Goal: Ask a question

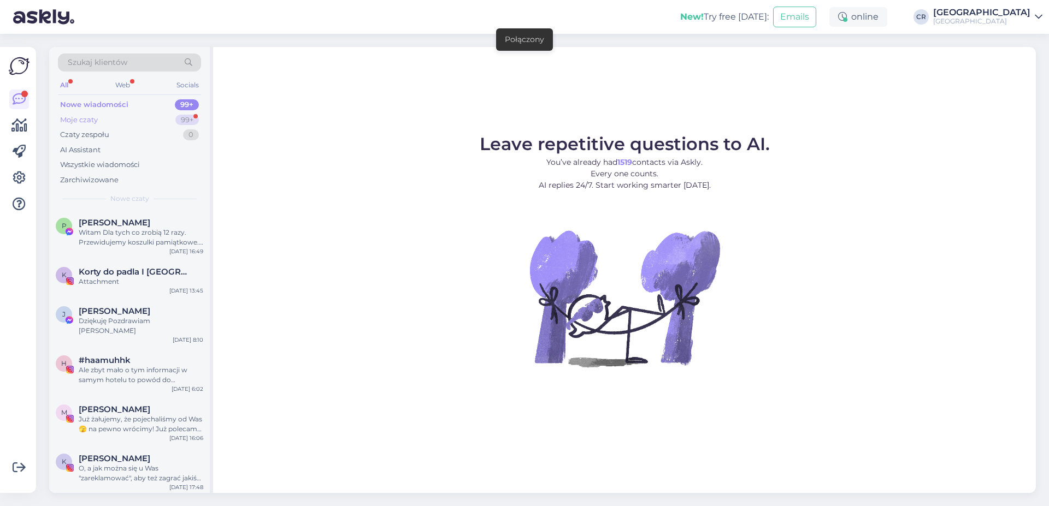
click at [113, 120] on div "Moje czaty 99+" at bounding box center [129, 120] width 143 height 15
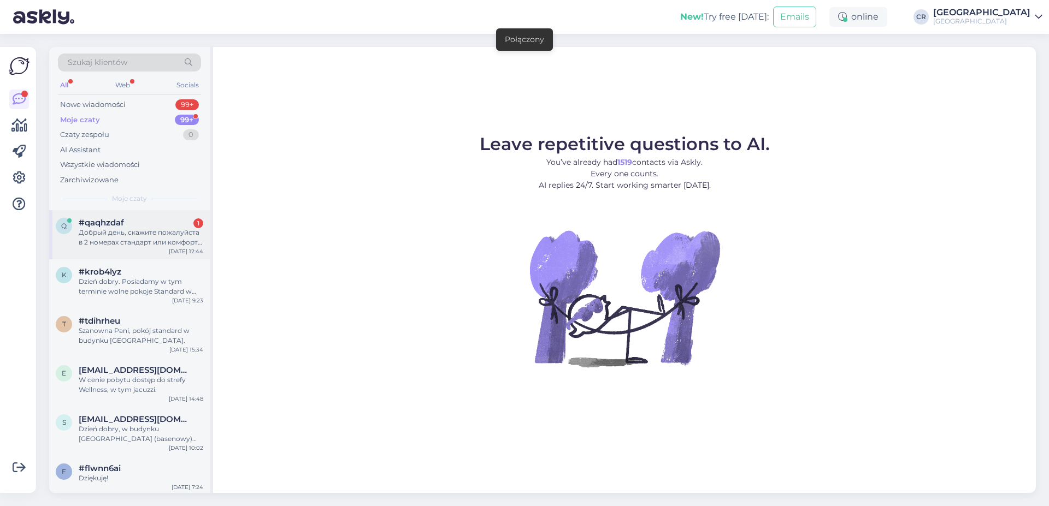
click at [126, 226] on div "#qaqhzdaf 1" at bounding box center [141, 223] width 125 height 10
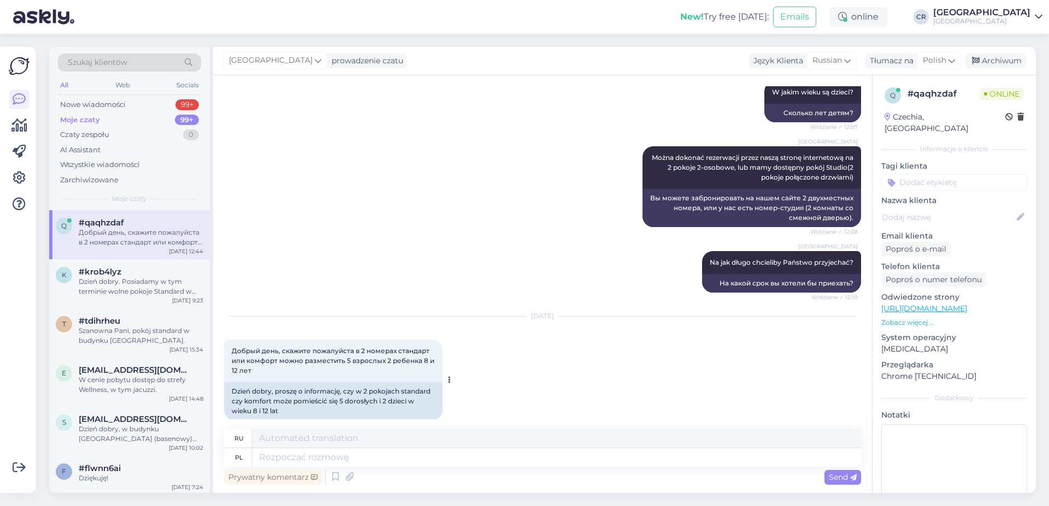
scroll to position [634, 0]
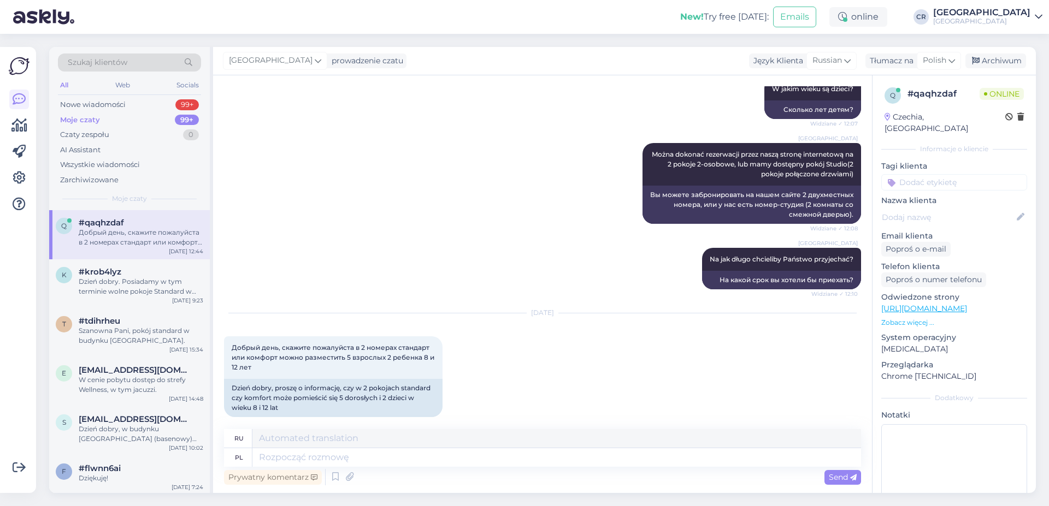
click at [324, 468] on div "Prywatny komentarz Send" at bounding box center [542, 477] width 637 height 21
click at [326, 458] on textarea at bounding box center [556, 458] width 609 height 19
type textarea "Dzień"
type textarea "День"
type textarea "Dzień dobry."
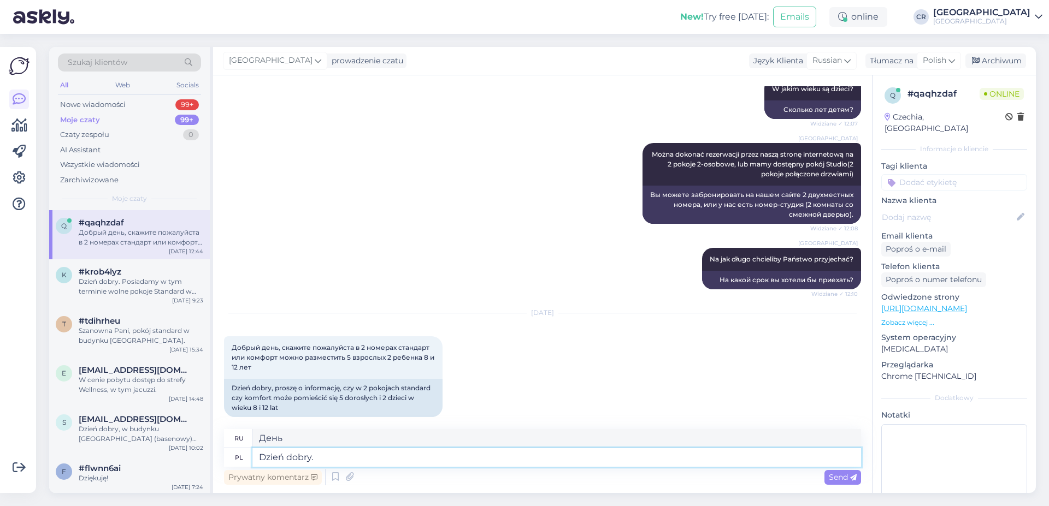
type textarea "Доброе утро."
type textarea "Dzień dobry. W J"
type textarea "Доброе утро. В"
type textarea "Dzień dobry. W jednym p"
type textarea "Доброе утро. В одном"
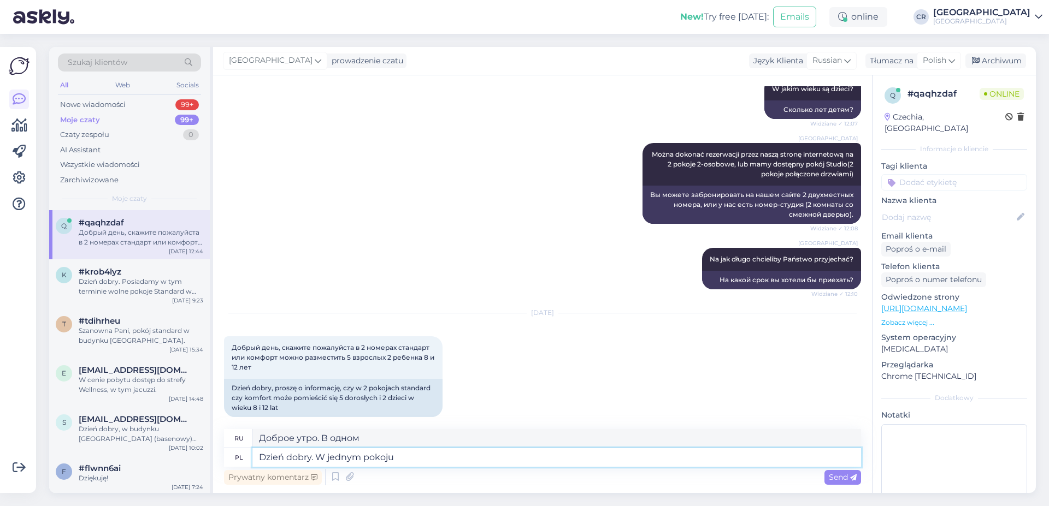
type textarea "Dzień dobry. W jednym pokoju"
type textarea "Доброе утро. В одной комнате."
type textarea "Dzień dobry. W jednym pokoju Comfor"
type textarea "Доброе утро. В одной комнате "Комфорт"."
type textarea "Dzień dobry. W jednym pokoju Comfort P"
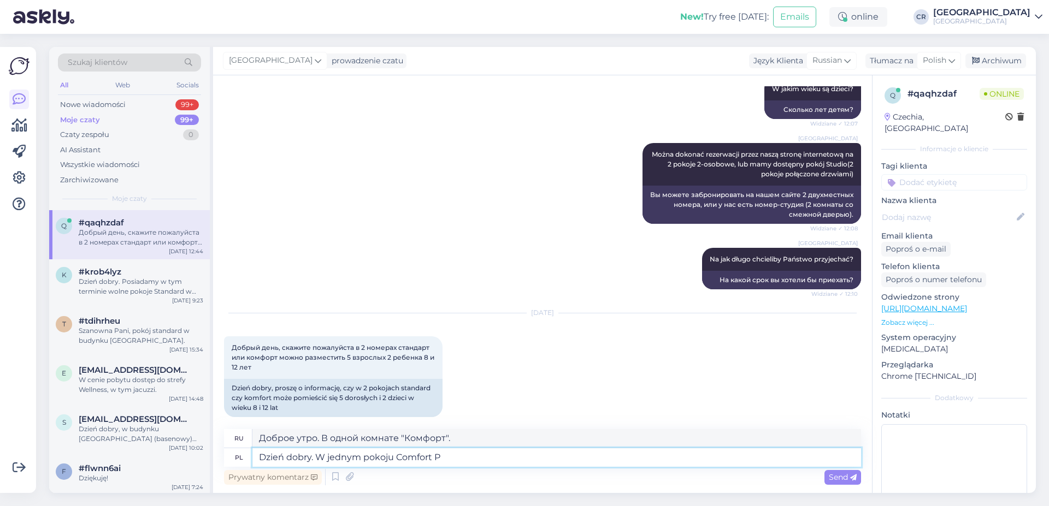
type textarea "Доброе утро. В одном номере "Комфорт""
type textarea "Dzień dobry. W jednym pokoju Comfort Plus"
type textarea "Доброе утро. В одном номере «Комфорт Плюс»"
click at [398, 456] on textarea "Dzień dobry. W jednym pokoju Comfort Plus" at bounding box center [556, 458] width 609 height 19
type textarea "Dzień dobry. W jednym pokoju StandarComfort Plus"
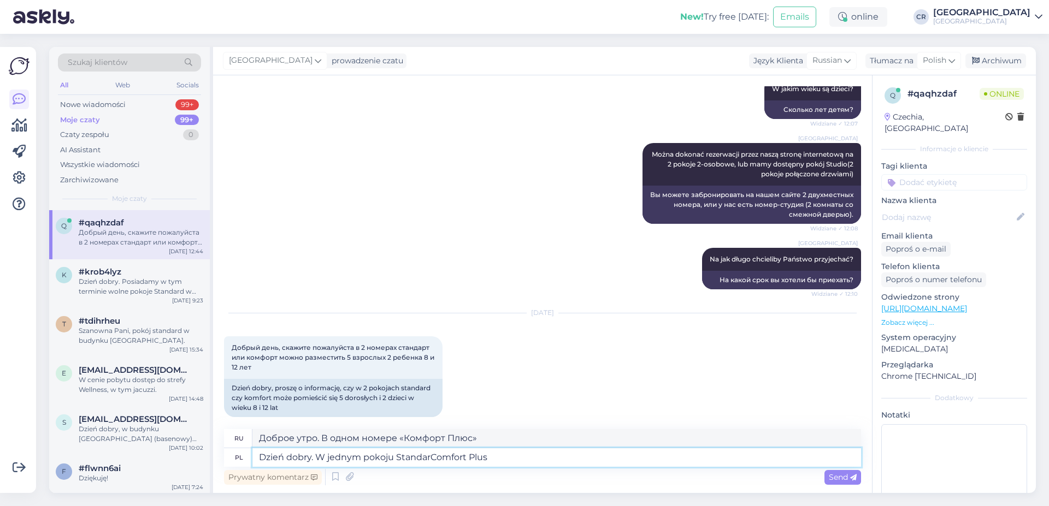
type textarea "Доброе утро. В одной комнате StandaComfort Plus"
type textarea "Dzień dobry. W jednym pokoju Standard/Comfort Plus"
click at [499, 464] on textarea "Dzień dobry. W jednym pokoju Standard/Comfort Plus" at bounding box center [556, 458] width 609 height 19
type textarea "Доброе утро. В одном номере категории «Стандарт»/«Комфорт Плюс»."
type textarea "Dzień dobry. W jednym pokoju Standard/Comfort Plus mogą by"
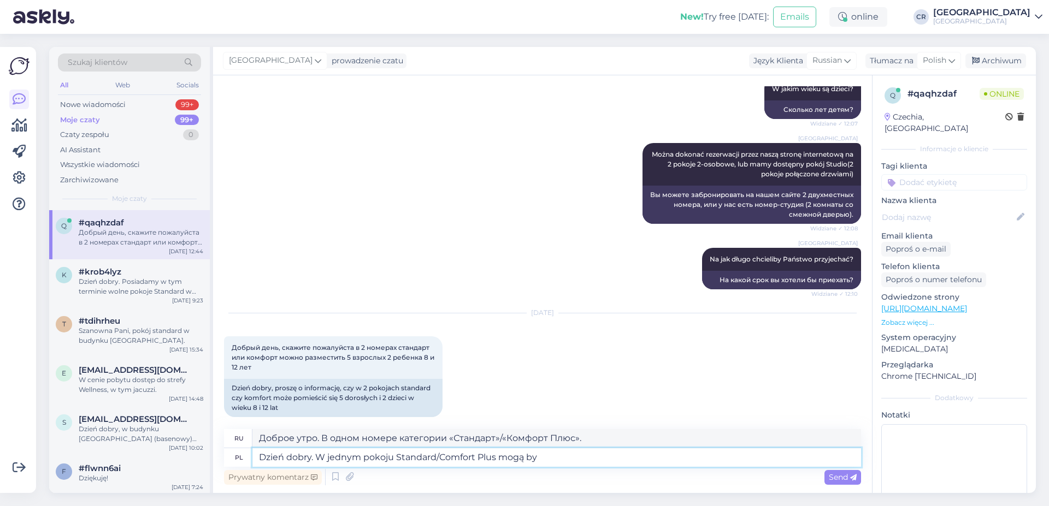
type textarea "Доброе утро. В одном номере категории «Стандарт»/«Комфорт Плюс» может быть:"
type textarea "Dzień dobry. W jednym pokoju Standard/Comfort Plus mogą być dwie o"
type textarea "Доброе утро. В одном номере категории «Стандарт»/«Комфорт Плюс» могут разместит…"
type textarea "Dzień dobry. W jednym pokoju Standard/Comfort Plus mogą być dwie osoby + osoba n"
type textarea "Доброе утро. В одном номере категории «Стандарт»/«Комфорт Плюс» могут разместит…"
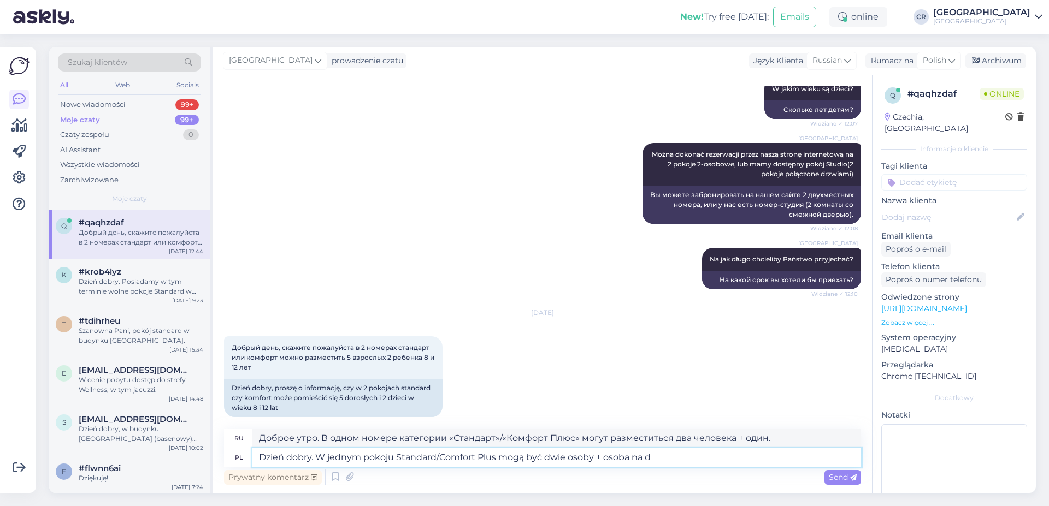
type textarea "Dzień dobry. W jednym pokoju Standard/Comfort Plus mogą być dwie osoby + osoba …"
type textarea "Доброе утро. В одном номере категории «Стандарт»/«Комфорт Плюс» могут разместит…"
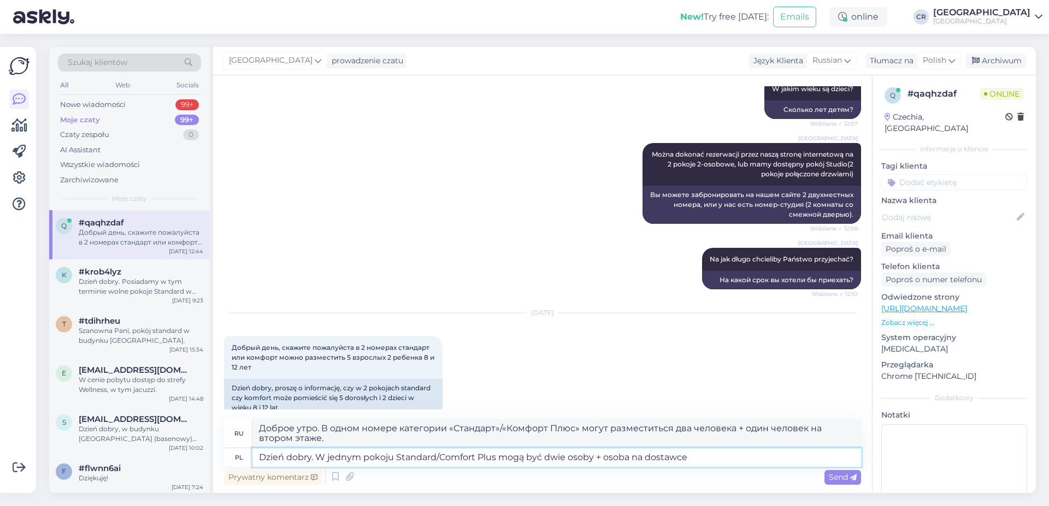
type textarea "Dzień dobry. W jednym pokoju Standard/Comfort Plus mogą być dwie osoby + osoba …"
type textarea "Доброе утро. В одном номере категории «Стандарт/Комфорт Плюс» могут разместитьс…"
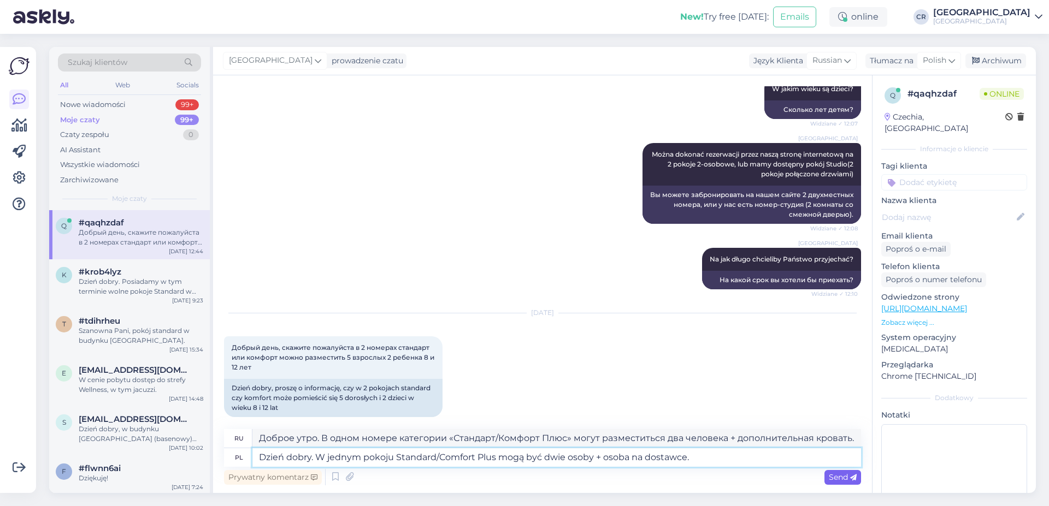
type textarea "Dzień dobry. W jednym pokoju Standard/Comfort Plus mogą być dwie osoby + osoba …"
click at [834, 474] on span "Send" at bounding box center [843, 478] width 28 height 10
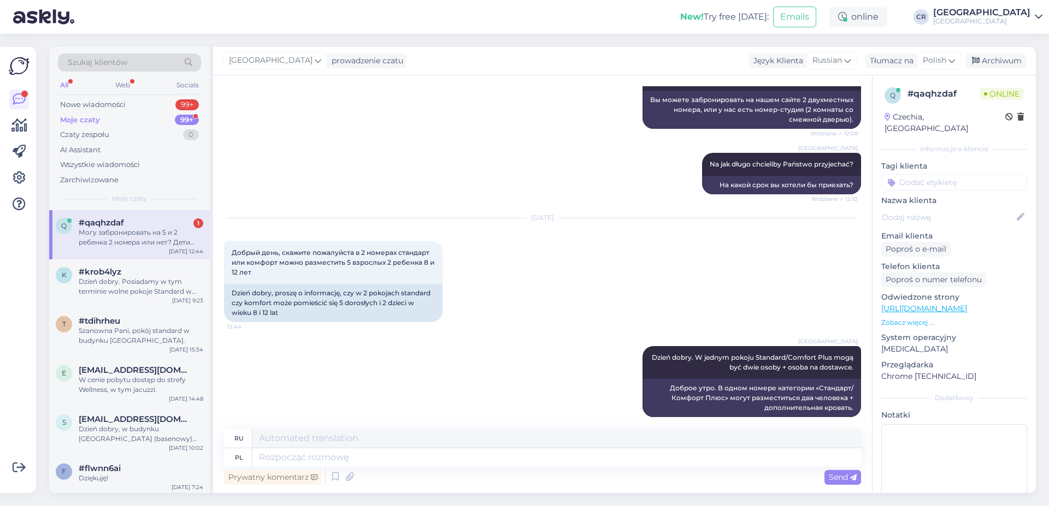
scroll to position [814, 0]
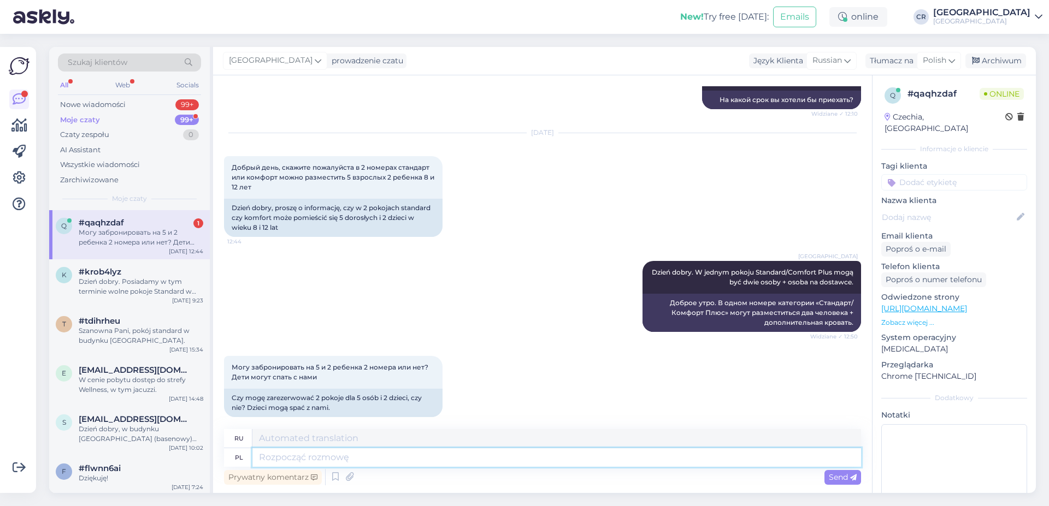
click at [370, 462] on textarea at bounding box center [556, 458] width 609 height 19
type textarea "Mogę d"
type textarea "Я могу"
type textarea "Mogę dokonać r"
type textarea "Я могу сделать"
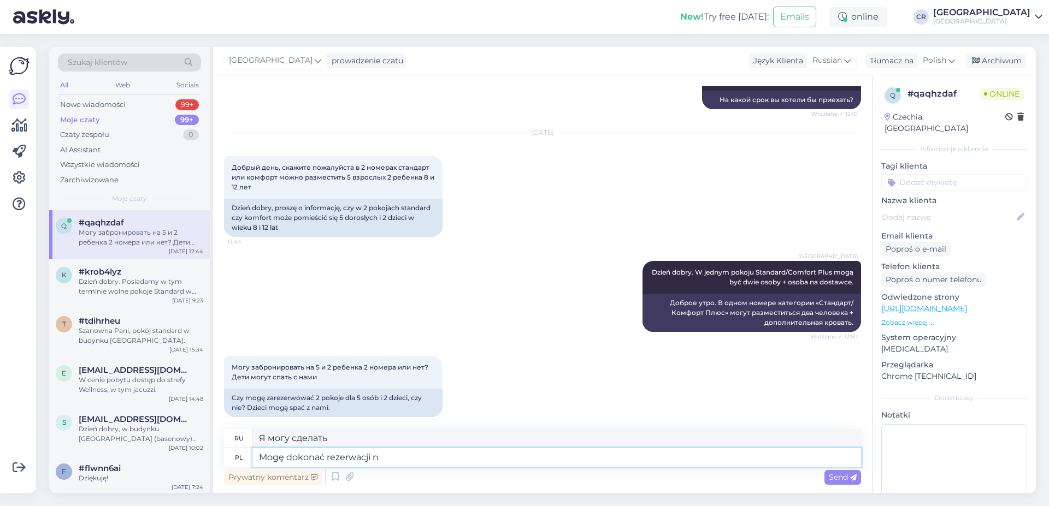
type textarea "Mogę dokonać rezerwacji na"
type textarea "Я могу сделать бронирование"
type textarea "Mogę dokonać rezerwacji na p"
type textarea "Я могу сделать бронирование для"
type textarea "Mogę dokonać rezerwacji na pokój"
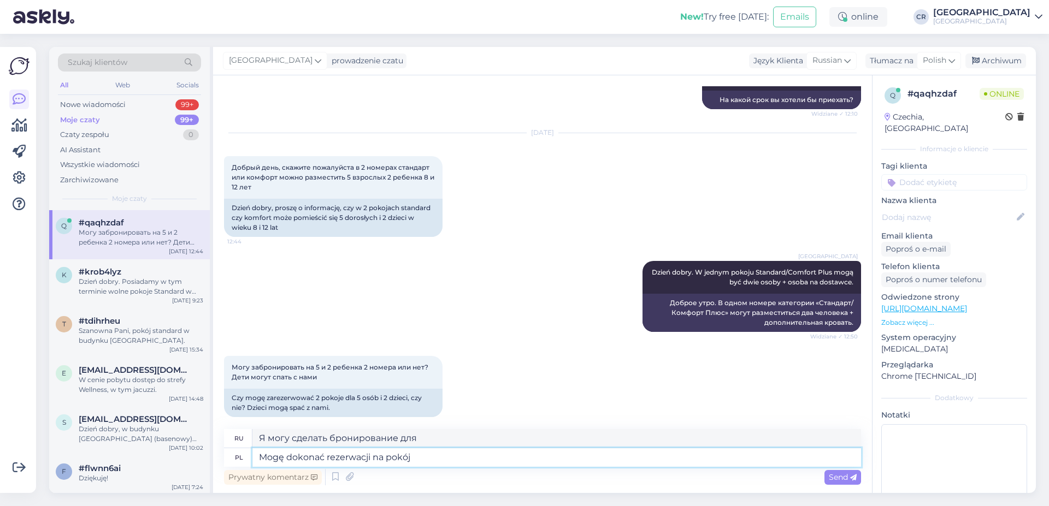
type textarea "Я могу забронировать номер"
type textarea "Mogę dokonać rezerwacji na pokój dla"
type textarea "Я могу забронировать номер на"
type textarea "Mogę dokonać rezerwacji na pokój dla 3"
type textarea "Я могу забронировать номер на троих."
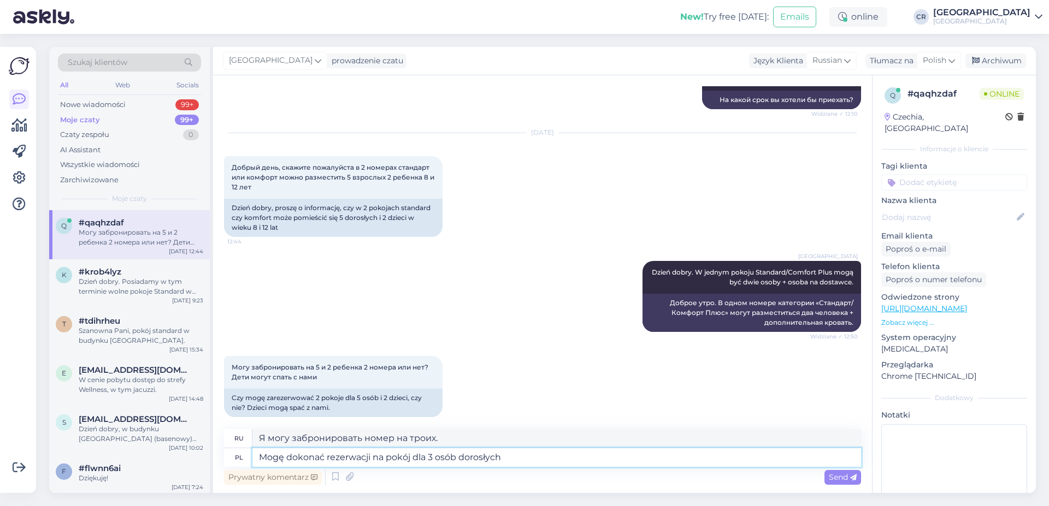
type textarea "Mogę dokonać rezerwacji na pokój dla 3 osób dorosłych i"
type textarea "Я могу забронировать номер на троих взрослых."
type textarea "Mogę dokonać rezerwacji na pokój dla 3 osób dorosłych i"
type textarea "Я могу забронировать номер на троих взрослых и"
type textarea "Mogę dokonać rezerwacji na pokój dla 3 osób dorosłych i na p"
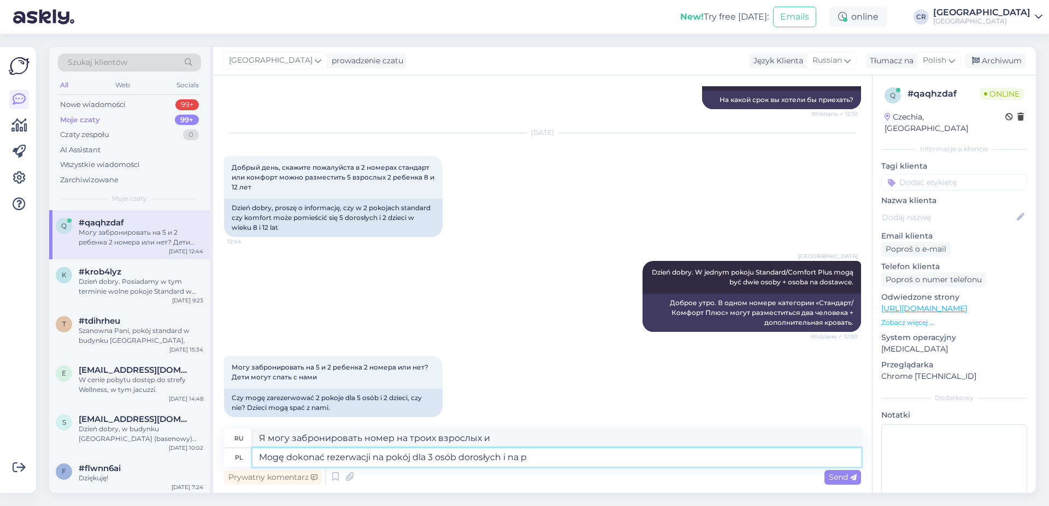
type textarea "Я могу забронировать номер на троих взрослых и на"
type textarea "Mogę dokonać rezerwacji na pokój dla 3 osób dorosłych i na pokój dl"
type textarea "Я могу забронировать номер на троих взрослых и номер"
type textarea "Mogę dokonać rezerwacji na pokój dla 3 osób dorosłych i na pokój dla 2"
type textarea "Я могу забронировать номер на троих взрослых и номер на"
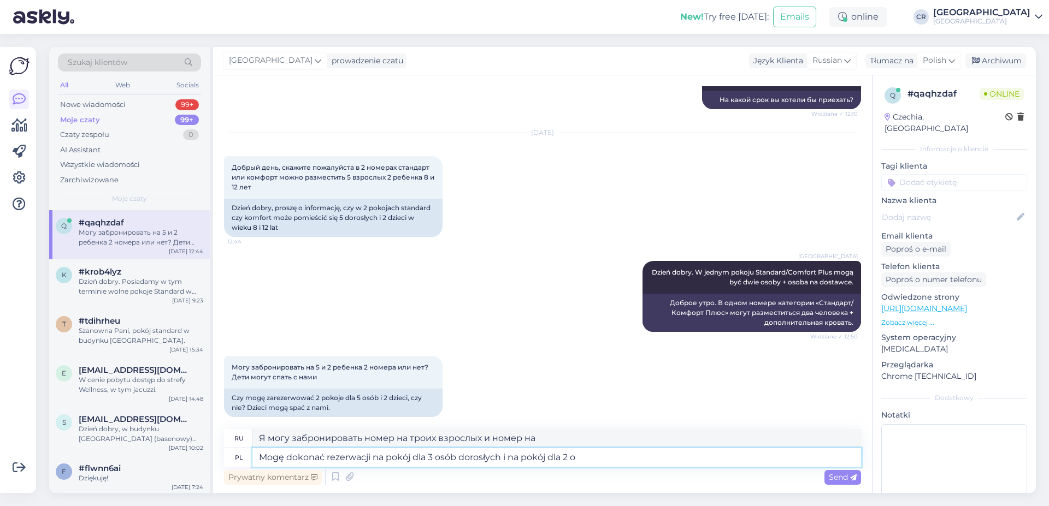
type textarea "Mogę dokonać rezerwacji na pokój dla 3 osób dorosłych i na pokój dla 2 os"
type textarea "Я могу забронировать номер на троих взрослых и номер на двоих."
type textarea "Mogę dokonać rezerwacji na pokój dla 3 osób dorosłych i na pokój dla 2 osób dor…"
type textarea "Я могу забронировать номер на 3 взрослых и номер на 2 взрослых."
type textarea "Mogę dokonać rezerwacji na pokój dla 3 osób dorosłych i na pokój dla 2 osób dor…"
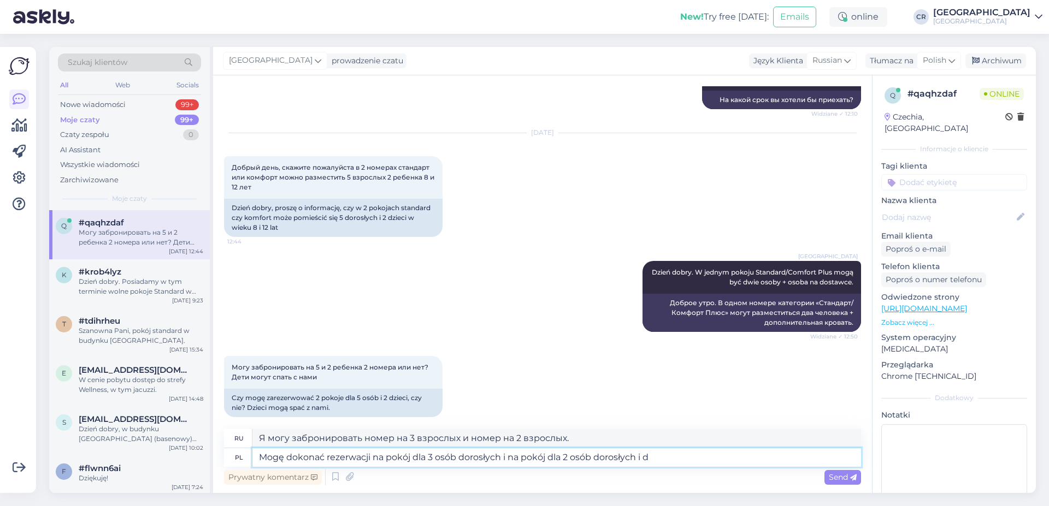
type textarea "Я могу забронировать номер на 3 взрослых и номер на 2 взрослых и"
type textarea "Mogę dokonać rezerwacji na pokój dla 3 osób dorosłych i na pokój dla 2 osób dor…"
type textarea "Я могу забронировать номер на троих взрослых и номер на двоих взрослых и двуспа…"
type textarea "Mogę dokonać rezerwacji na pokój dla 3 osób dorosłych i na pokój dla 2 osób dor…"
type textarea "Я могу забронировать номер на 3 взрослых и номер на 2 взрослых и 2 детей."
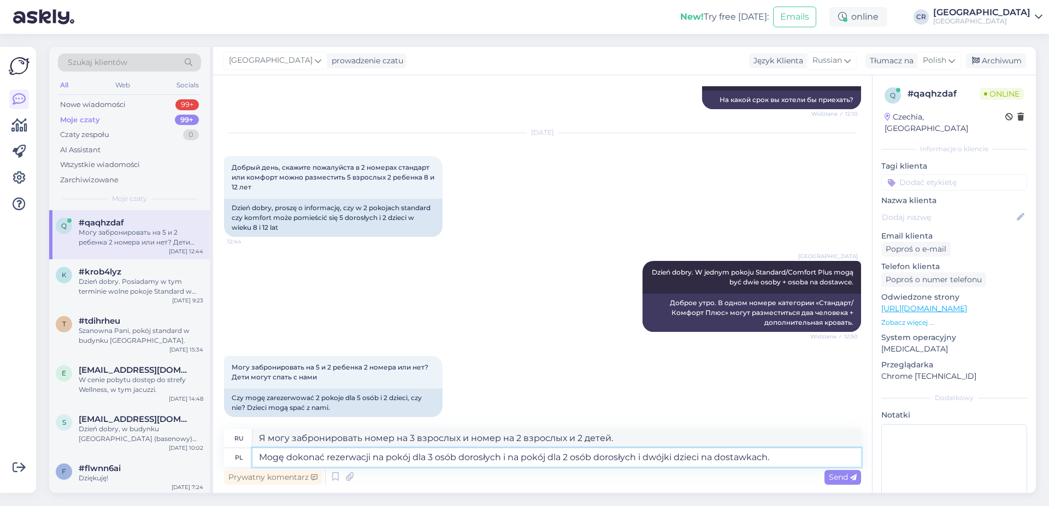
type textarea "Mogę dokonać rezerwacji na pokój dla 3 osób dorosłych i na pokój dla 2 osób dor…"
type textarea "Я могу забронировать номер для троих взрослых и номер для двоих взрослых и двух…"
type textarea "Mogę dokonać rezerwacji na pokój dla 3 osób dorosłych i na pokój dla 2 osób dor…"
type textarea "Я могу забронировать номер на 3 взрослых и номер на 2 взрослых и 2 детей на доп…"
type textarea "Mogę dokonać rezerwacji na pokój dla 3 osób dorosłych i na pokój dla 2 osób dor…"
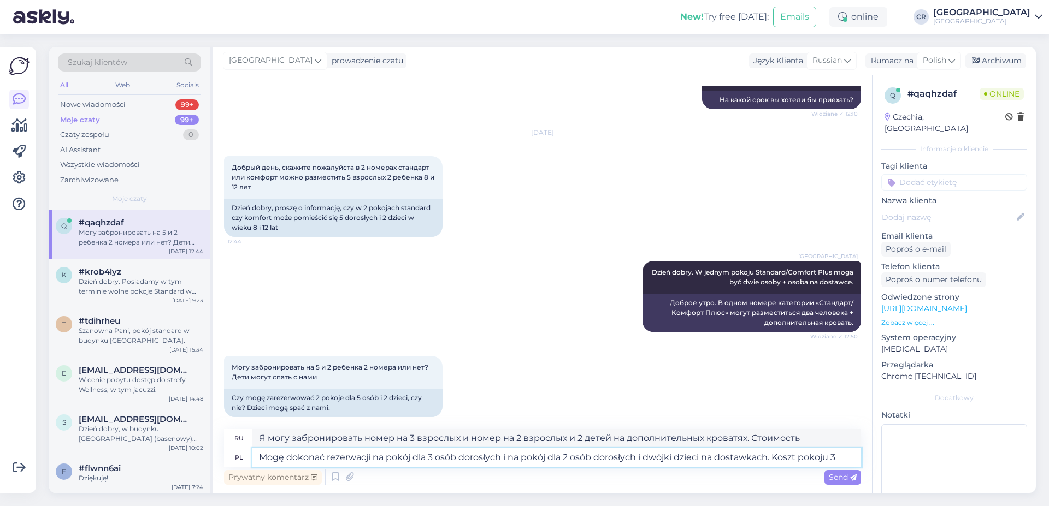
type textarea "Я могу забронировать номер для троих взрослых и номер для двоих взрослых и двух…"
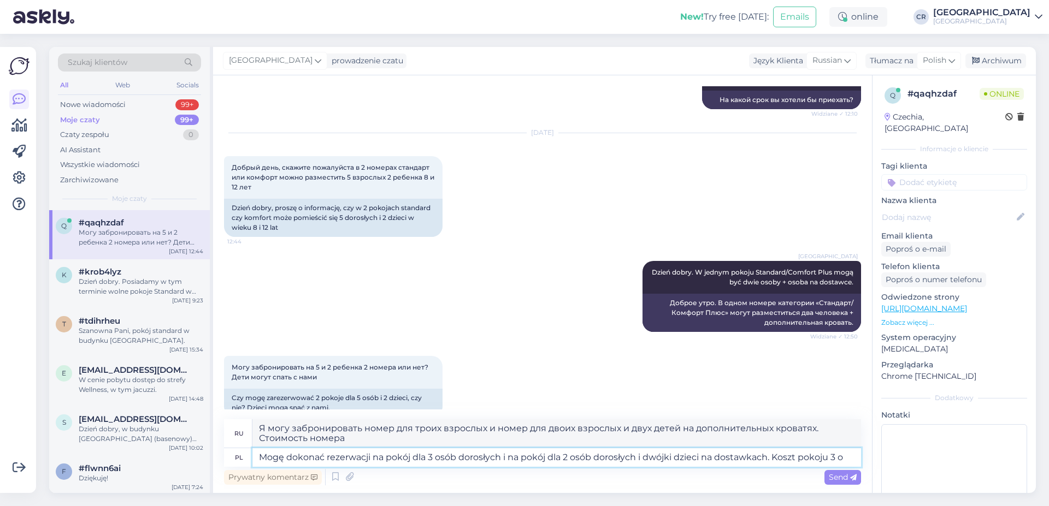
type textarea "Mogę dokonać rezerwacji na pokój dla 3 osób dorosłych i na pokój dla 2 osób dor…"
type textarea "Я могу забронировать номер на 3 взрослых и номер на 2 взрослых и 2 детей на доп…"
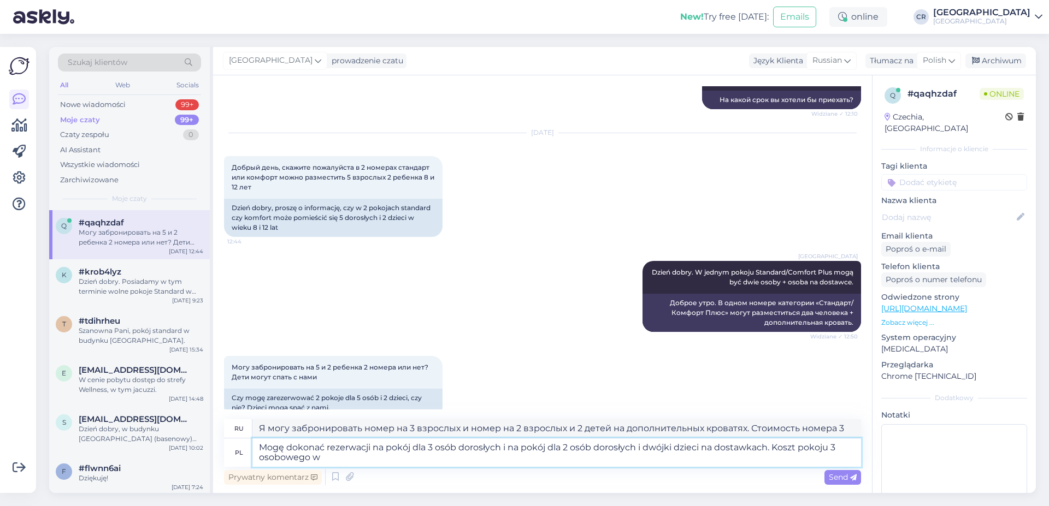
type textarea "Mogę dokonać rezerwacji na pokój dla 3 osób dorosłych i na pokój dla 2 osób dor…"
type textarea "Я могу забронировать номер для троих взрослых и номер для двоих взрослых и двух…"
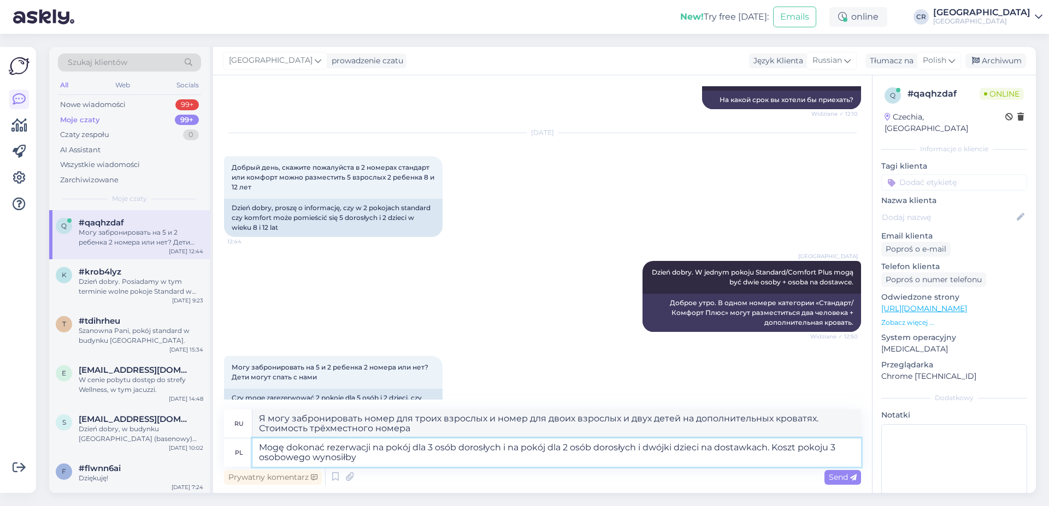
type textarea "Mogę dokonać rezerwacji na pokój dla 3 osób dorosłych i na pokój dla 2 osób dor…"
type textarea "Я могу забронировать номер на 3 взрослых и номер на 2 взрослых и 2 детей на доп…"
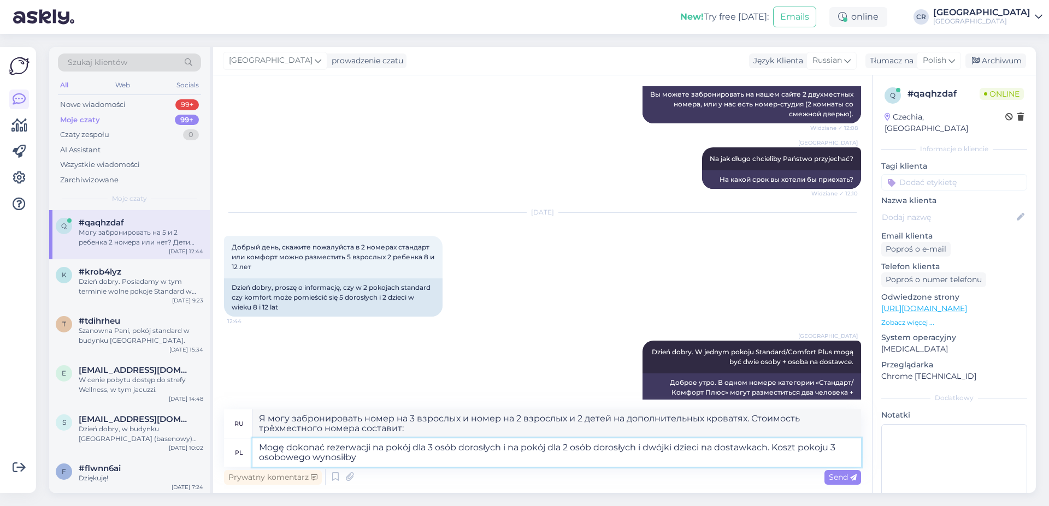
scroll to position [834, 0]
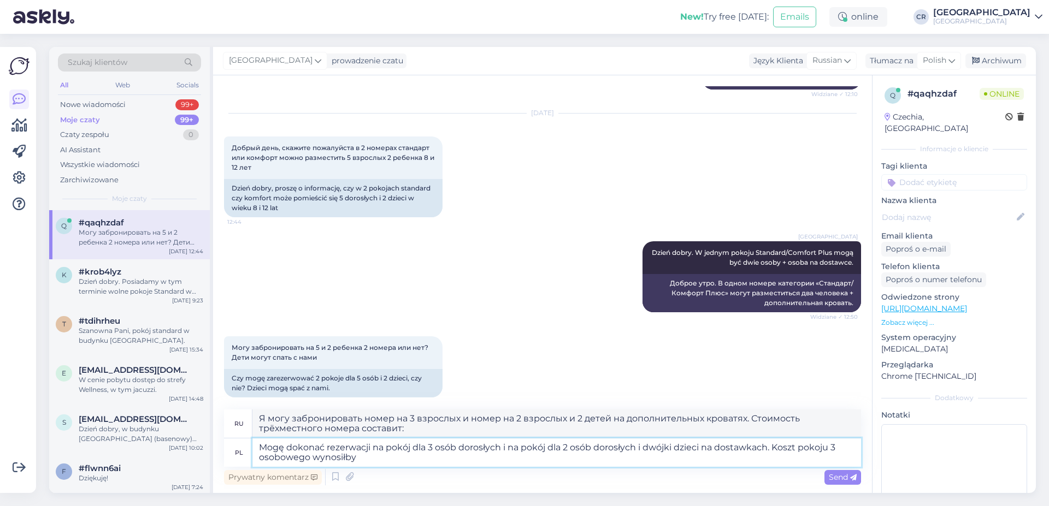
drag, startPoint x: 775, startPoint y: 447, endPoint x: 828, endPoint y: 469, distance: 57.3
click at [828, 467] on textarea "Mogę dokonać rezerwacji na pokój dla 3 osób dorosłych i na pokój dla 2 osób dor…" at bounding box center [556, 453] width 609 height 28
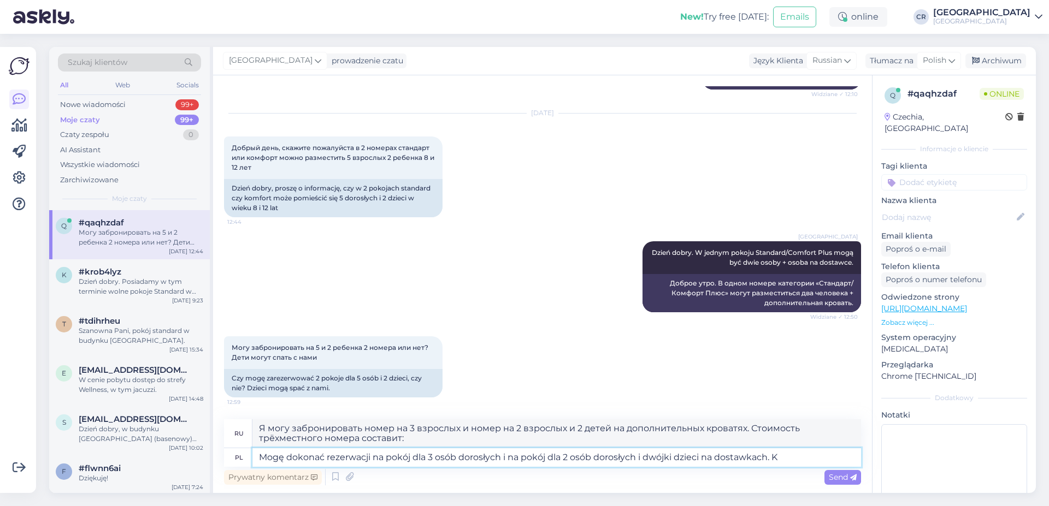
scroll to position [824, 0]
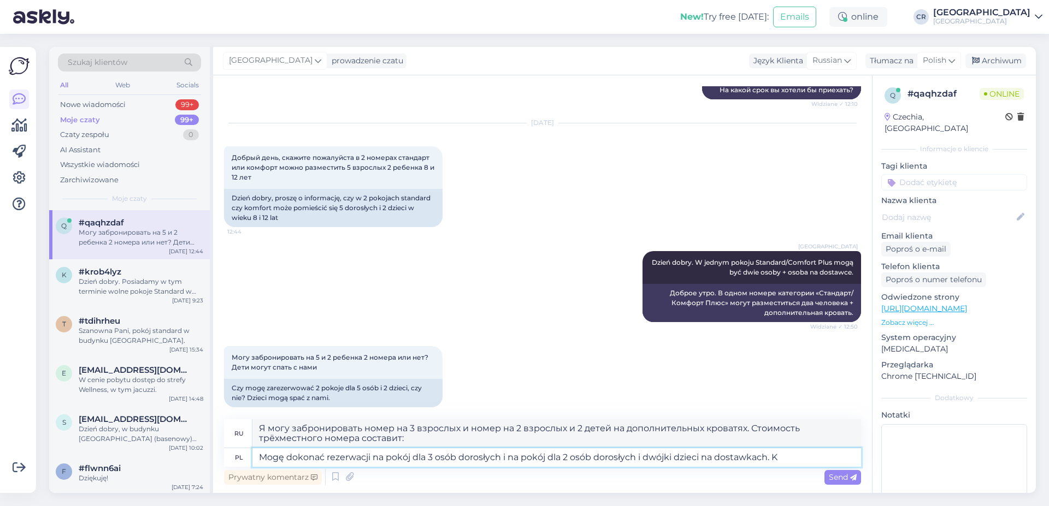
type textarea "Mogę dokonać rezerwacji na pokój dla 3 osób dorosłych i na pokój dla 2 osób dor…"
type textarea "Я могу забронировать номер для троих взрослых и номер для двоих взрослых и двух…"
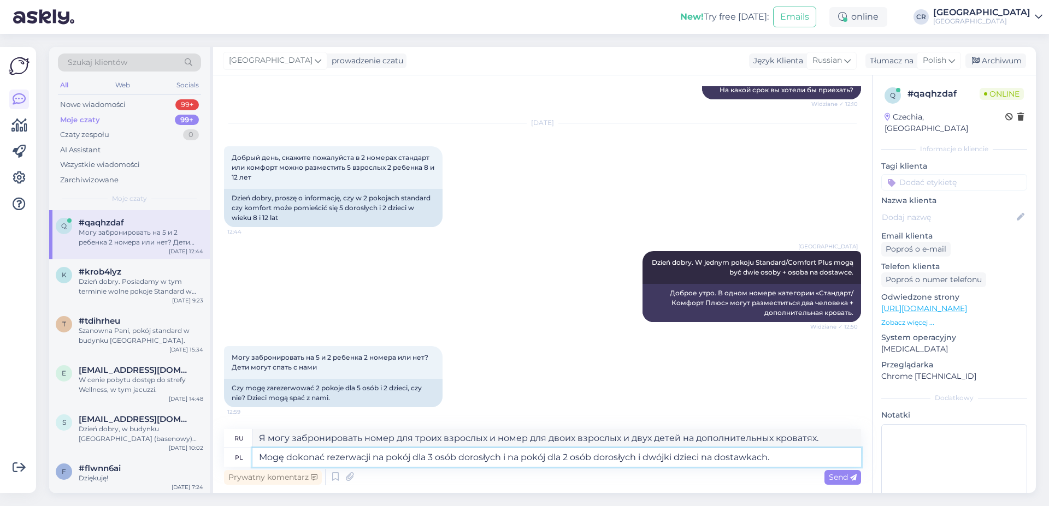
scroll to position [814, 0]
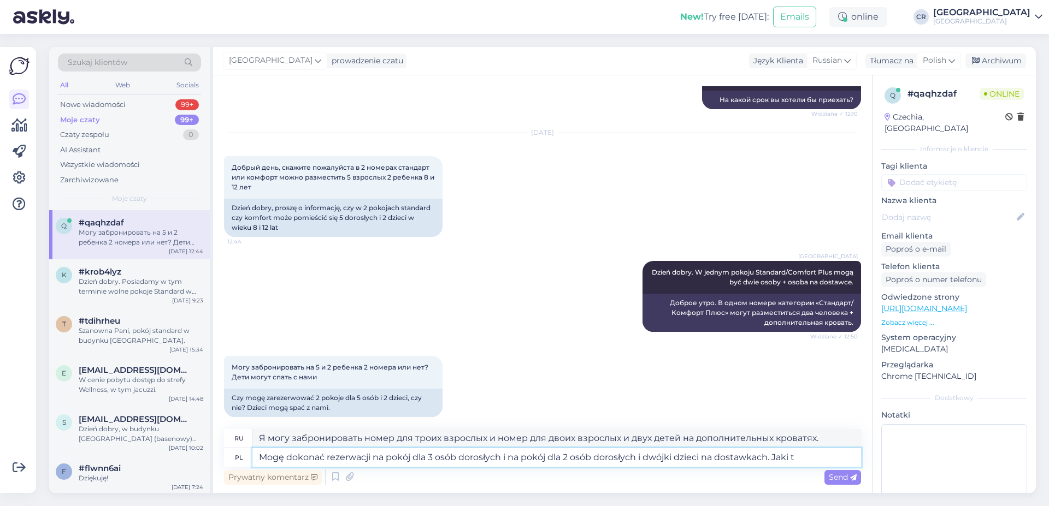
type textarea "Mogę dokonać rezerwacji na pokój dla 3 osób dorosłych i na pokój dla 2 osób dor…"
type textarea "Я могу забронировать номер на 3 взрослых и номер на 2 взрослых и 2 детей на доп…"
type textarea "Mogę dokonać rezerwacji na pokój dla 3 osób dorosłych i na pokój dla 2 osób dor…"
type textarea "Я могу забронировать номер на 3 взрослых и номер на 2 взрослых и 2 детей на доп…"
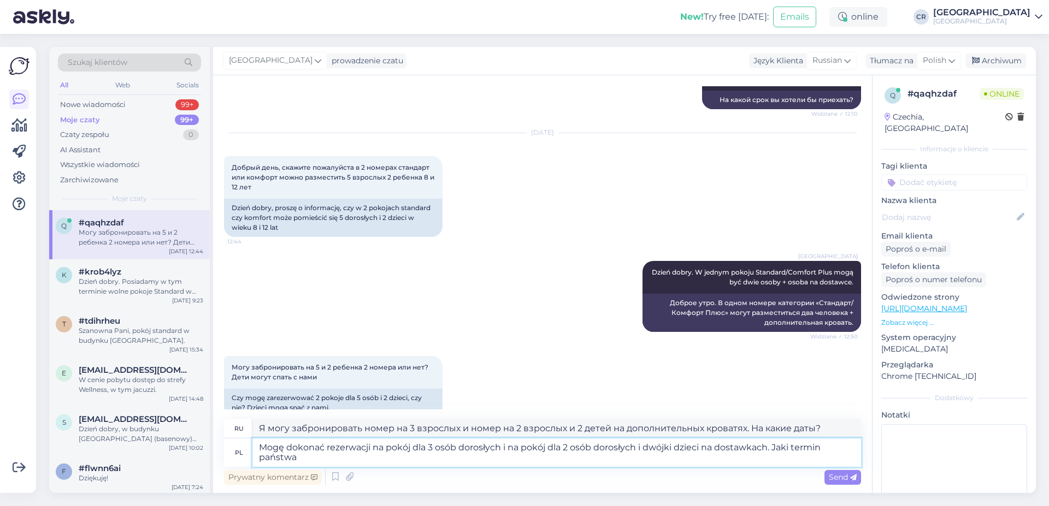
type textarea "Mogę dokonać rezerwacji na pokój dla 3 osób dorosłych i na pokój dla 2 osób dor…"
type textarea "Я могу забронировать номер на 3 взрослых и номер на 2 взрослых и 2 детей на доп…"
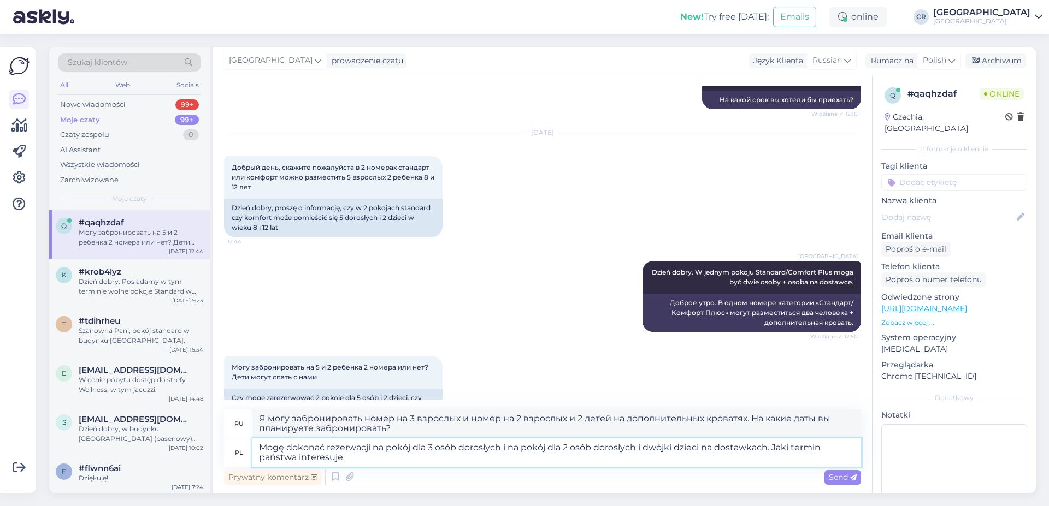
type textarea "Mogę dokonać rezerwacji na pokój dla 3 osób dorosłych i na pokój dla 2 osób dor…"
type textarea "Я могу забронировать номер для троих взрослых и номер для двоих взрослых и двои…"
type textarea "Mogę dokonać rezerwacji na pokój dla 3 osób dorosłych i na pokój dla 2 osób dor…"
click at [831, 476] on span "Send" at bounding box center [843, 478] width 28 height 10
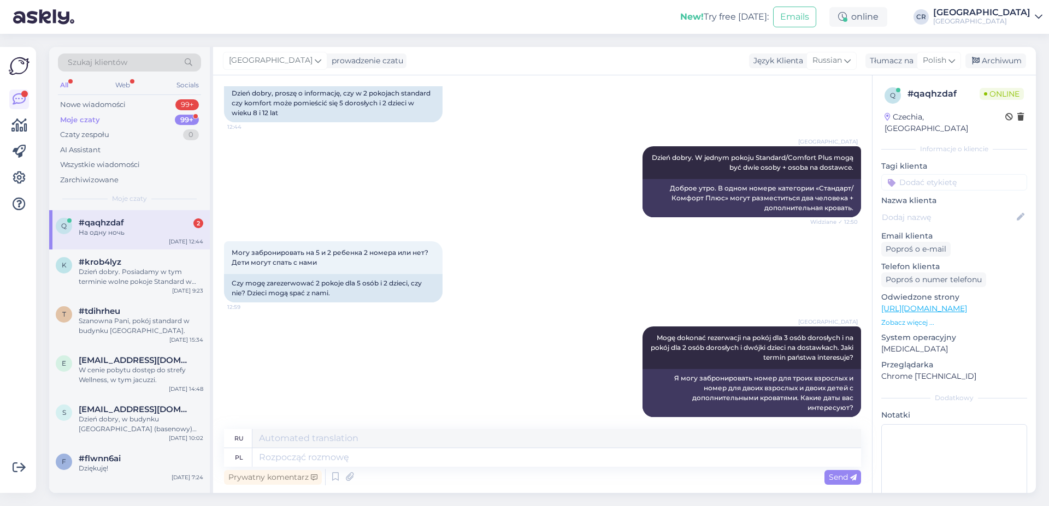
scroll to position [1060, 0]
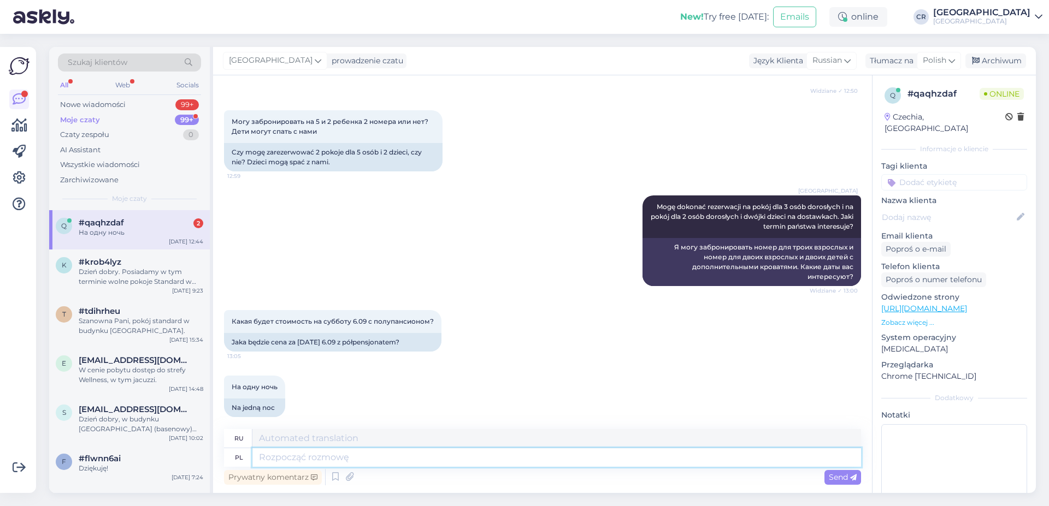
click at [365, 457] on textarea at bounding box center [556, 458] width 609 height 19
type textarea "p"
type textarea "["
type textarea "Pokój dl"
type textarea "Комната"
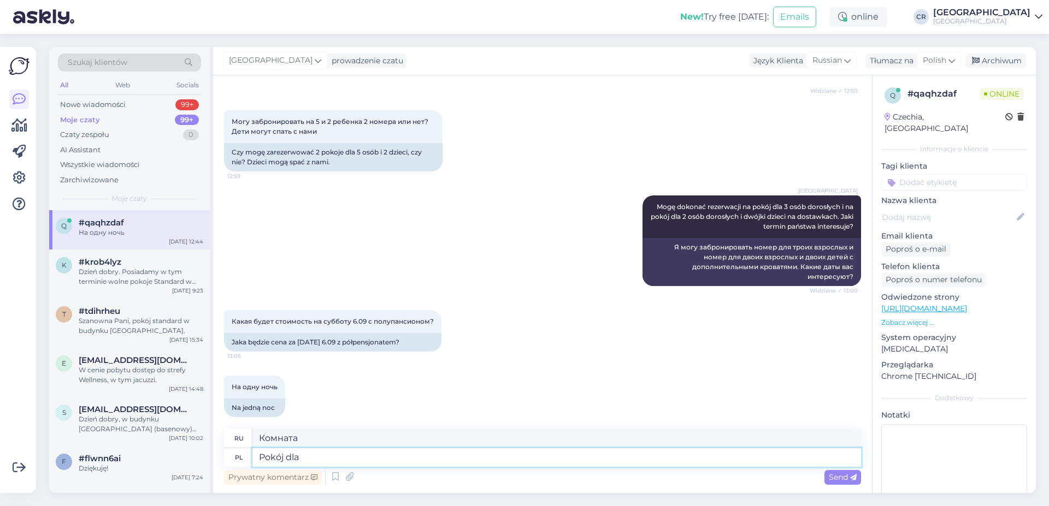
type textarea "Pokój dla"
type textarea "Место для"
type textarea "Pokój dla 3 o"
type textarea "Комната на троих"
type textarea "Pokój dla 3 osób"
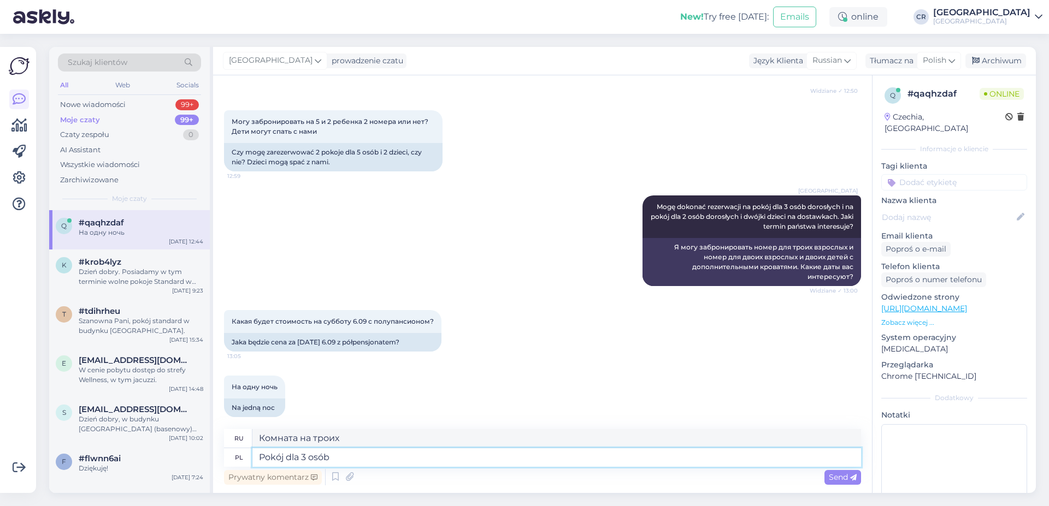
type textarea "Комната на 3 человека"
type textarea "Pokój dla 3 osób dorosłych"
type textarea "Номер для 3 взрослых"
type textarea "Pokój dla 3 osób dorosłych to koszt"
type textarea "Номер на троих взрослых стоит"
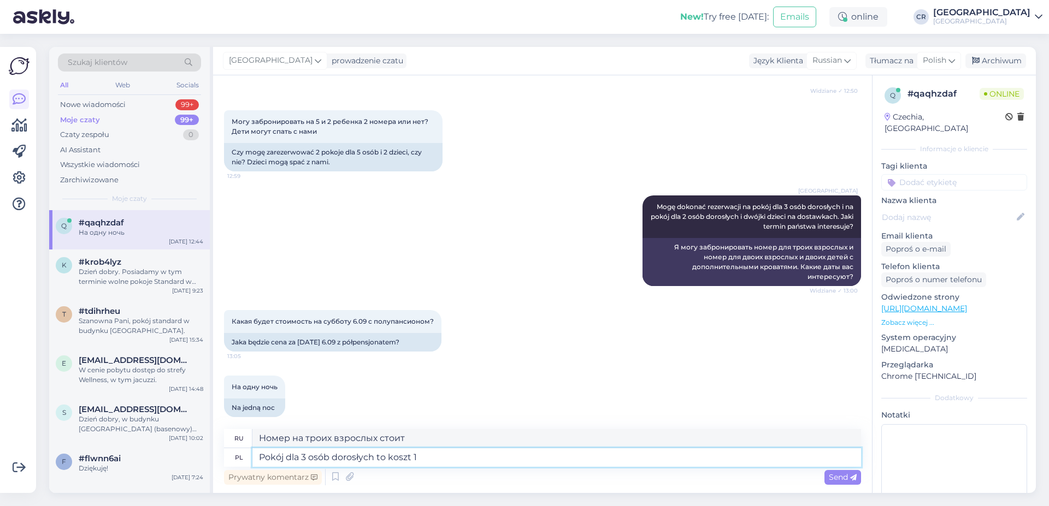
type textarea "Pokój dla 3 osób dorosłych to koszt 1 0"
type textarea "Номер на троих взрослых стоит 1"
type textarea "Pokój dla 3 osób dorosłych to koszt 1 024 z"
type textarea "Номер на троих взрослых стоит 1024."
type textarea "Pokój dla 3 osób dorosłych to koszt 1 024 zł ze"
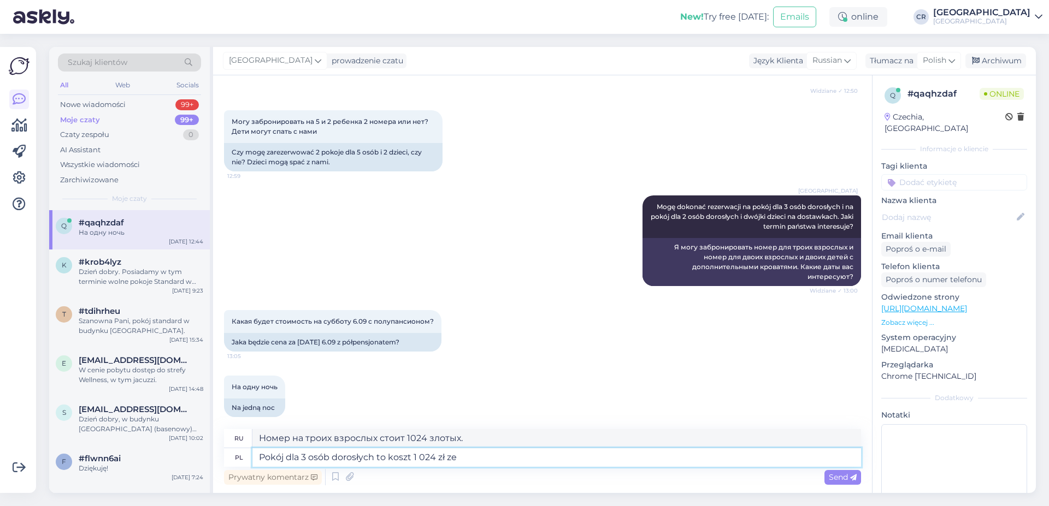
type textarea "Номер на троих взрослых стоит 1024 злотых, включая"
type textarea "Pokój dla 3 osób dorosłych to koszt 1 024 zł ze śniadaniem i"
type textarea "Номер на троих взрослых стоит 1024 злотых с завтраком."
type textarea "Pokój dla 3 osób dorosłych to koszt 1 024 zł ze śniadaniem i o"
type textarea "Номер на 3 взрослых стоит 1024 злотых, включая завтрак и"
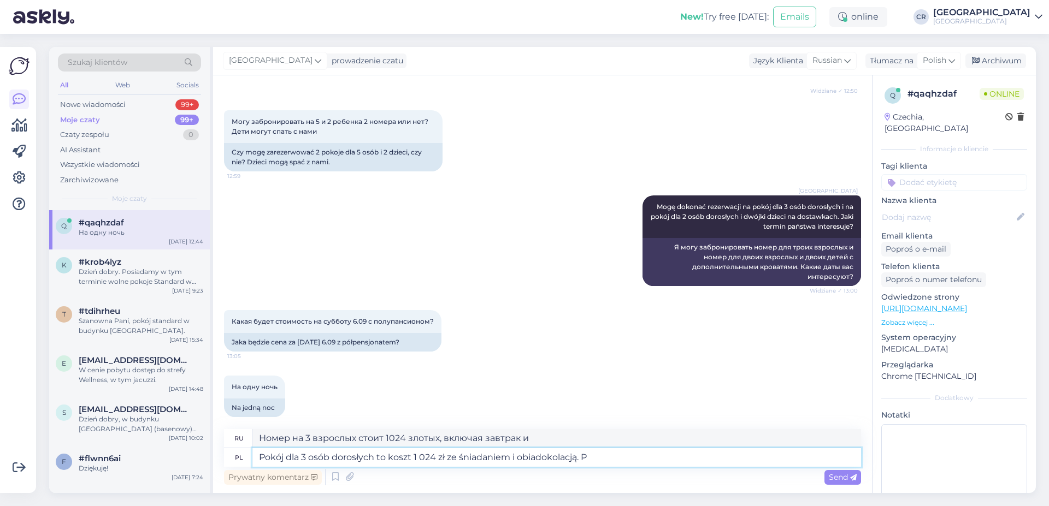
type textarea "Pokój dla 3 osób dorosłych to koszt 1 024 zł ze śniadaniem i obiadokolacją. Po"
type textarea "[PERSON_NAME] на троих взрослых обойдется в 1024 злотых с завтраком и ужином."
type textarea "Pokój dla 3 osób dorosłych to koszt 1 024 zł ze śniadaniem i obiadokolacją. Pok…"
type textarea "[PERSON_NAME] на троих взрослых обойдется в 1024 злотых, включая завтрак и ужин."
type textarea "Pokój dla 3 osób dorosłych to koszt 1 024 zł ze śniadaniem i obiadokolacją. Pok…"
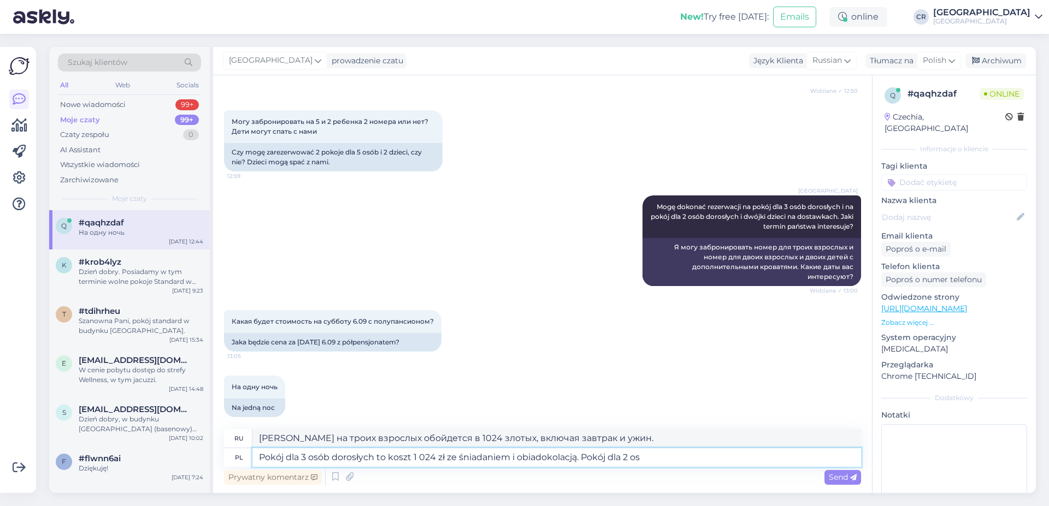
type textarea "Номер на троих взрослых стоит 1024 злотых с завтраком и ужином. Номер на двоих"
type textarea "Pokój dla 3 osób dorosłych to koszt 1 024 zł ze śniadaniem i obiadokolacją. Pok…"
type textarea "Номер на троих взрослых стоит 1024 злотых, включая завтрак и ужин. Номер на дво…"
type textarea "Pokój dla 3 osób dorosłych to koszt 1 024 zł ze śniadaniem i obiadokolacją. Pok…"
type textarea "Номер для троих взрослых стоит 1024 злотых, включая завтрак и ужин. Номер для д…"
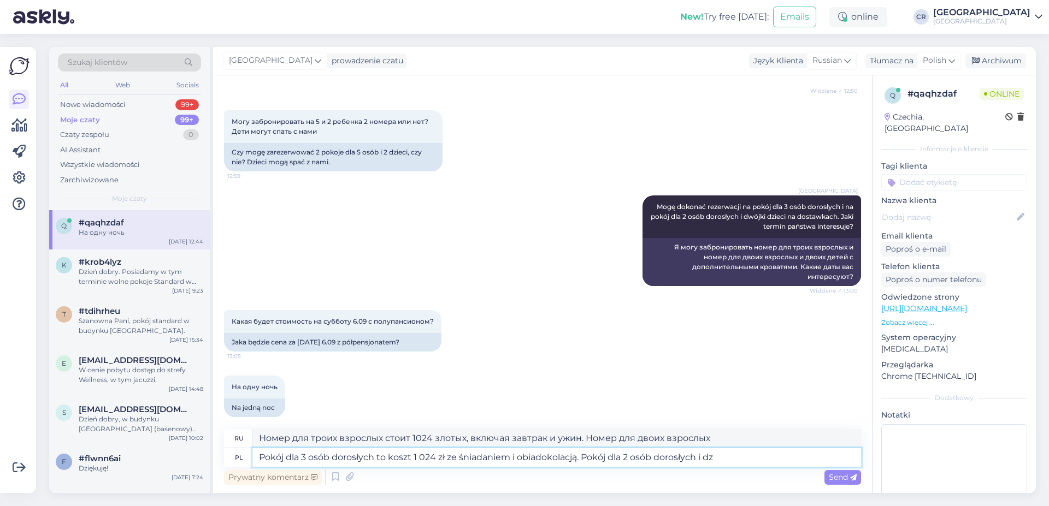
type textarea "Pokój dla 3 osób dorosłych to koszt 1 024 zł ze śniadaniem i obiadokolacją. Pok…"
type textarea "Номер на троих взрослых стоит 1024 злотых с завтраком и ужином. Номер на двоих …"
type textarea "Pokój dla 3 osób dorosłych to koszt 1 024 zł ze śniadaniem i obiadokolacją. Pok…"
type textarea "Номер для трёх взрослых стоит 1024 злотых, включая завтрак и ужин. Номер для дв…"
type textarea "Pokój dla 3 osób dorosłych to koszt 1 024 zł ze śniadaniem i obiadokolacją. Pok…"
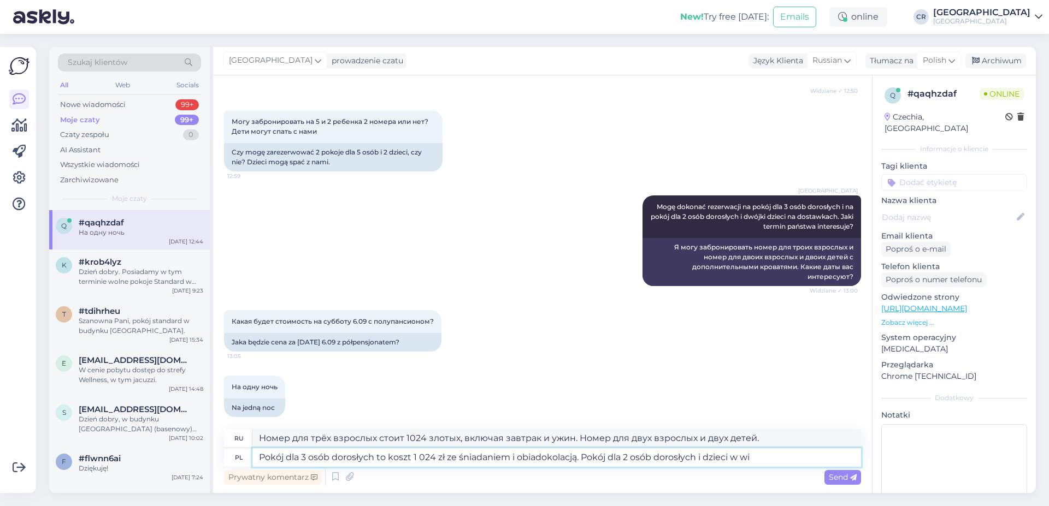
type textarea "Номер для троих взрослых стоит 1024 злотых с завтраком и ужином. Номер для двои…"
type textarea "Pokój dla 3 osób dorosłych to koszt 1 024 zł ze śniadaniem i obiadokolacją. Pok…"
type textarea "Номер для троих взрослых стоит 1024 злотых с завтраком и ужином. Номер для двои…"
type textarea "Pokój dla 3 osób dorosłych to koszt 1 024 zł ze śniadaniem i obiadokolacją. Pok…"
type textarea "Номер для троих взрослых стоит 1024 злотых с завтраком и ужином. Номер для двои…"
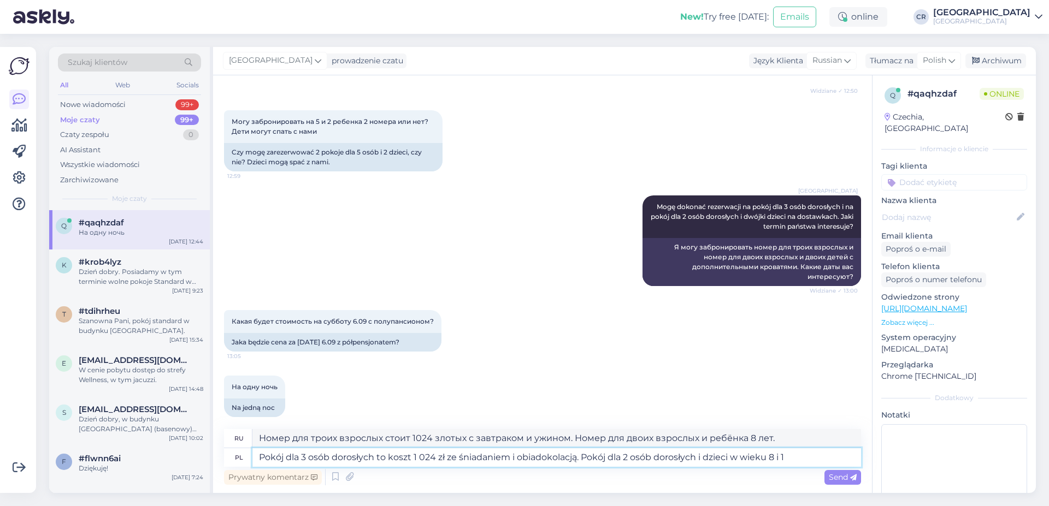
type textarea "Pokój dla 3 osób dorosłych to koszt 1 024 zł ze śniadaniem i obiadokolacją. Pok…"
type textarea "Номер для троих взрослых стоит 1024 злотых с завтраком и ужином. Номер для двои…"
type textarea "Pokój dla 3 osób dorosłych to koszt 1 024 zł ze śniadaniem i obiadokolacją. Pok…"
type textarea "Номер для троих взрослых стоит 1024 злотых, включая завтрак и ужин. Номер для д…"
type textarea "Pokój dla 3 osób dorosłych to koszt 1 024 zł ze śniadaniem i obiadokolacją. Pok…"
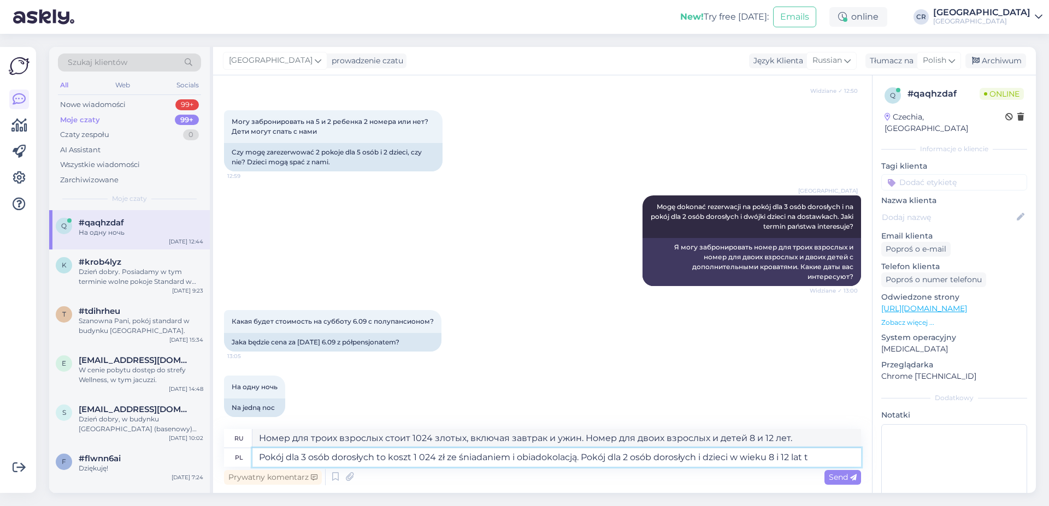
type textarea "Номер для трёх взрослых стоит 1024 польских злотых, включая завтрак и ужин. Так…"
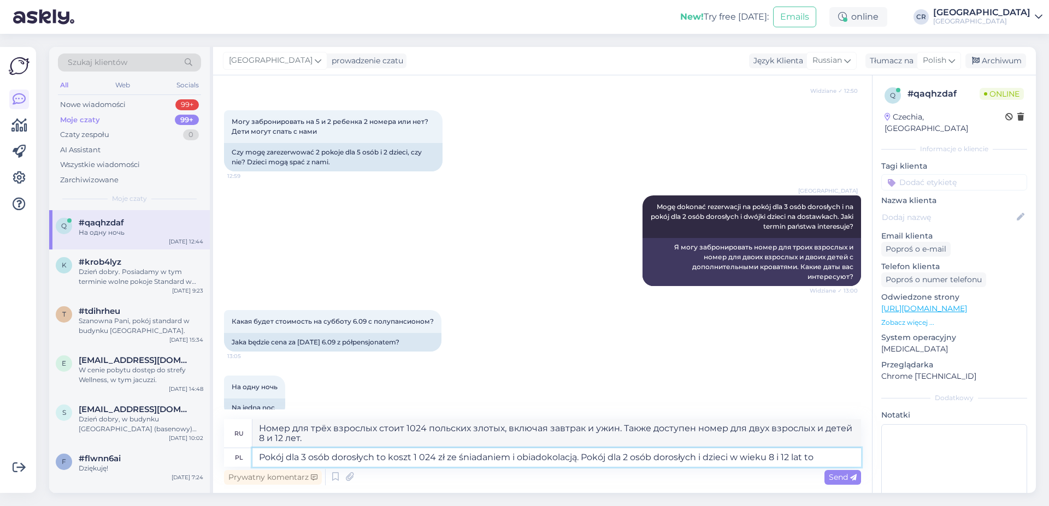
type textarea "Pokój dla 3 osób dorosłych to koszt 1 024 zł ze śniadaniem i obiadokolacją. Pok…"
type textarea "Номер для троих взрослых стоит 1024 злотых с завтраком и ужином. Номер для двои…"
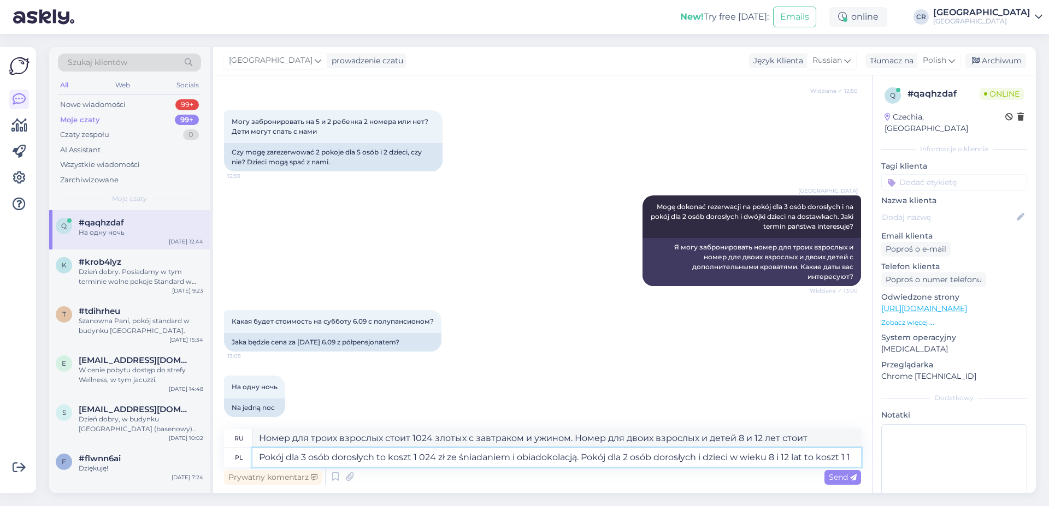
type textarea "Pokój dla 3 osób dorosłych to koszt 1 024 zł ze śniadaniem i obiadokolacją. Pok…"
type textarea "Стоимость номера для троих взрослых с завтраком и ужином составляет 1024 злотых…"
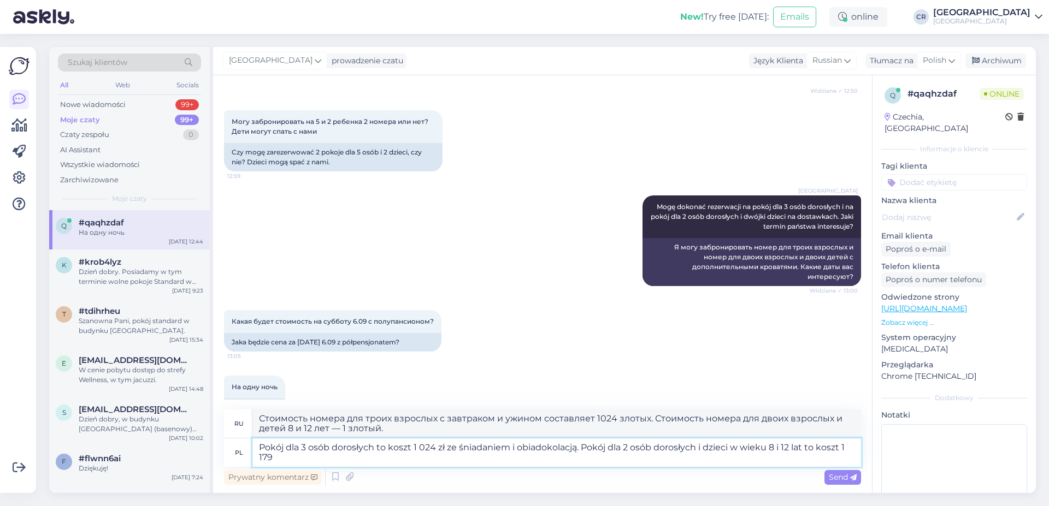
type textarea "Pokój dla 3 osób dorosłych to koszt 1 024 zł ze śniadaniem i obiadokolacją. Pok…"
type textarea "Номер для троих взрослых стоит 1024 злотых с завтраком и ужином. Номер для двои…"
type textarea "Pokój dla 3 osób dorosłych to koszt 1 024 zł ze śniadaniem i obiadokolacją. Pok…"
type textarea "Номер для трёх взрослых стоит 1024 злотых, включая завтрак и ужин. Номер для дв…"
type textarea "Pokój dla 3 osób dorosłych to koszt 1 024 zł ze śniadaniem i obiadokolacją. Pok…"
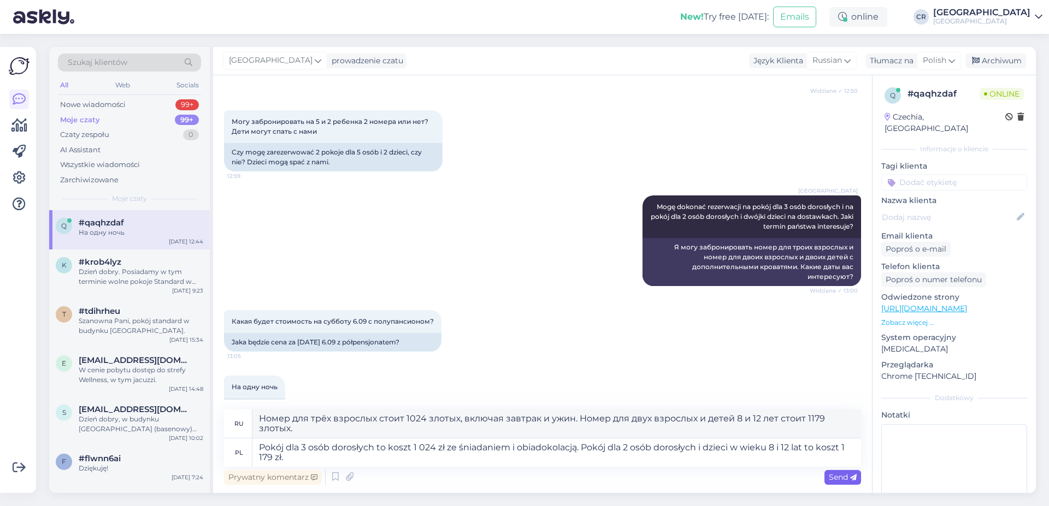
click at [836, 479] on span "Send" at bounding box center [843, 478] width 28 height 10
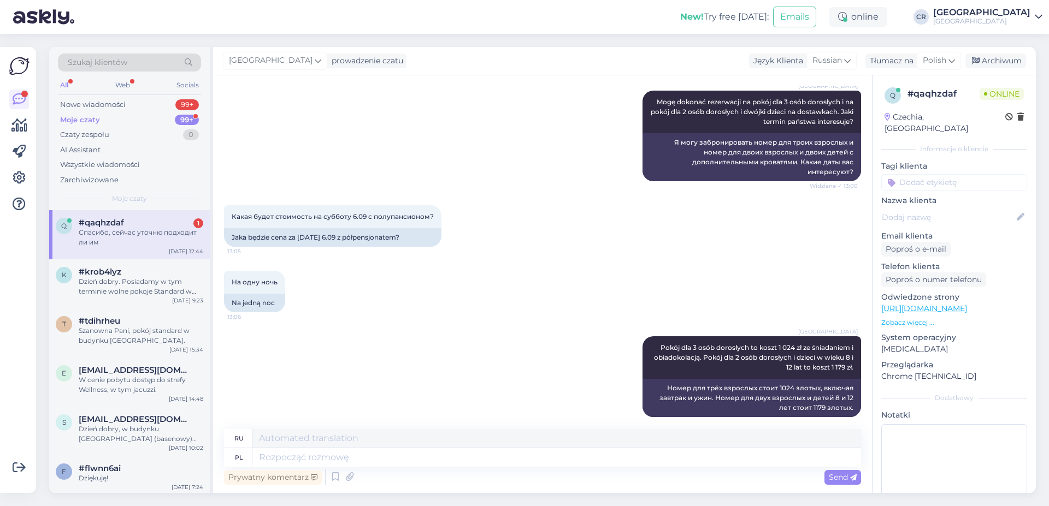
scroll to position [1230, 0]
